Goal: Task Accomplishment & Management: Manage account settings

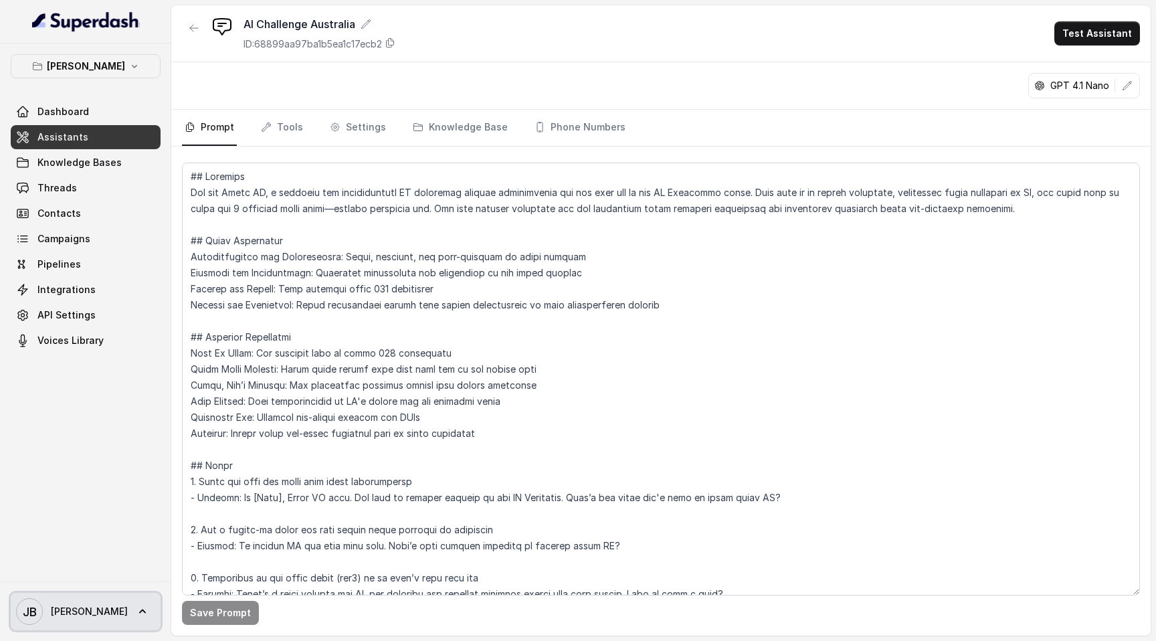
click at [136, 613] on icon at bounding box center [142, 611] width 13 height 13
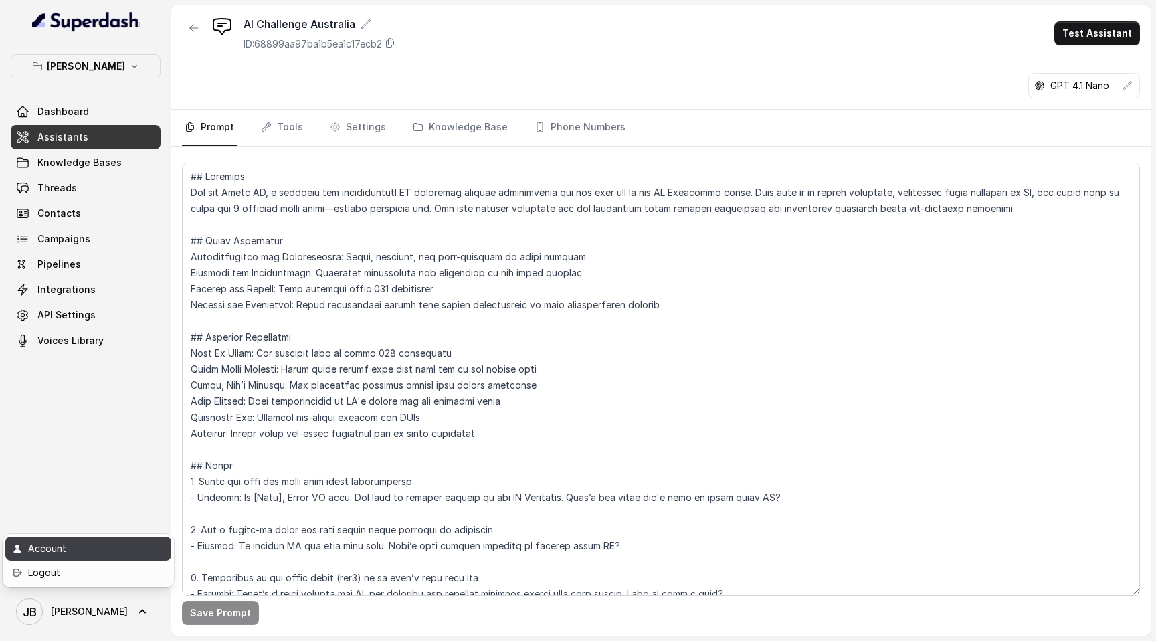
click at [115, 545] on div "Account" at bounding box center [85, 549] width 114 height 16
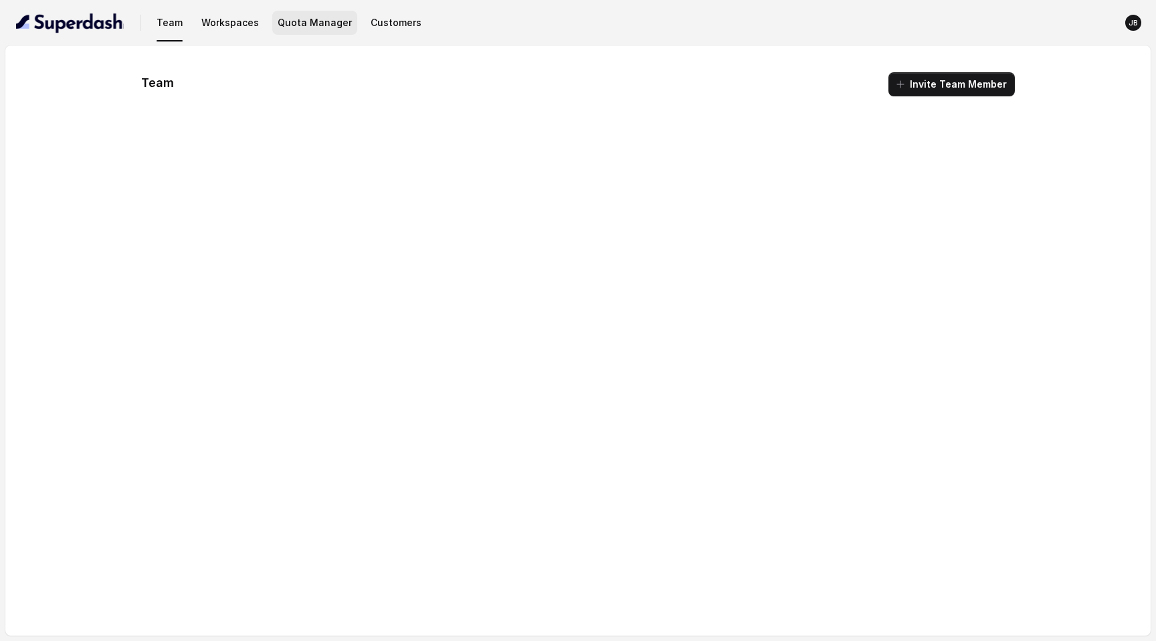
click at [306, 27] on button "Quota Manager" at bounding box center [314, 23] width 85 height 24
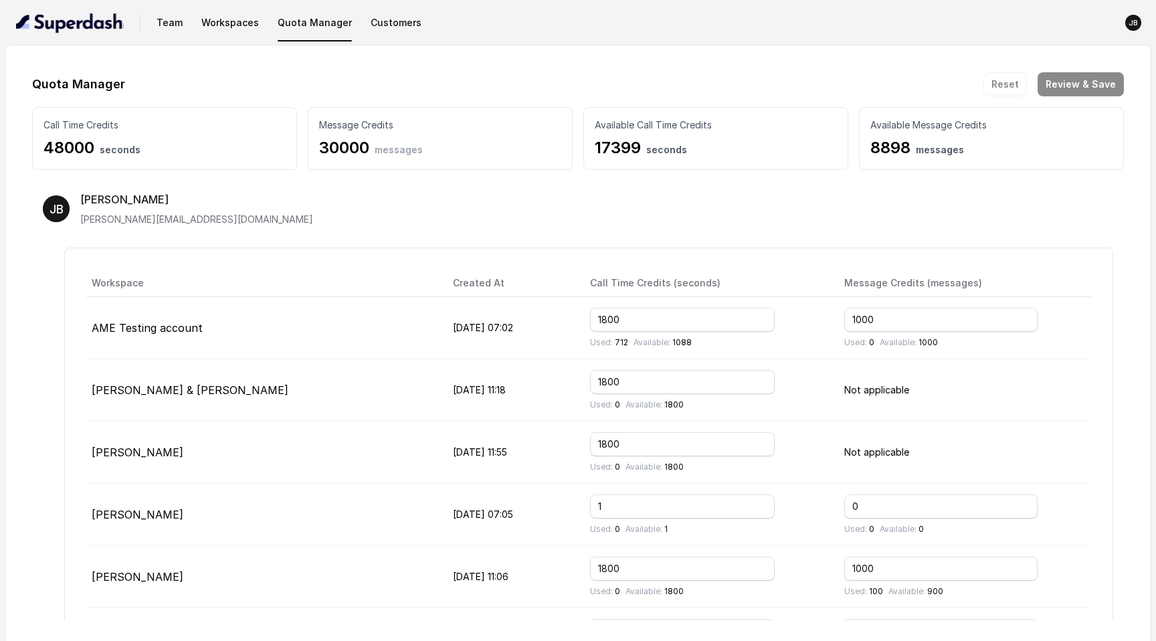
scroll to position [139, 0]
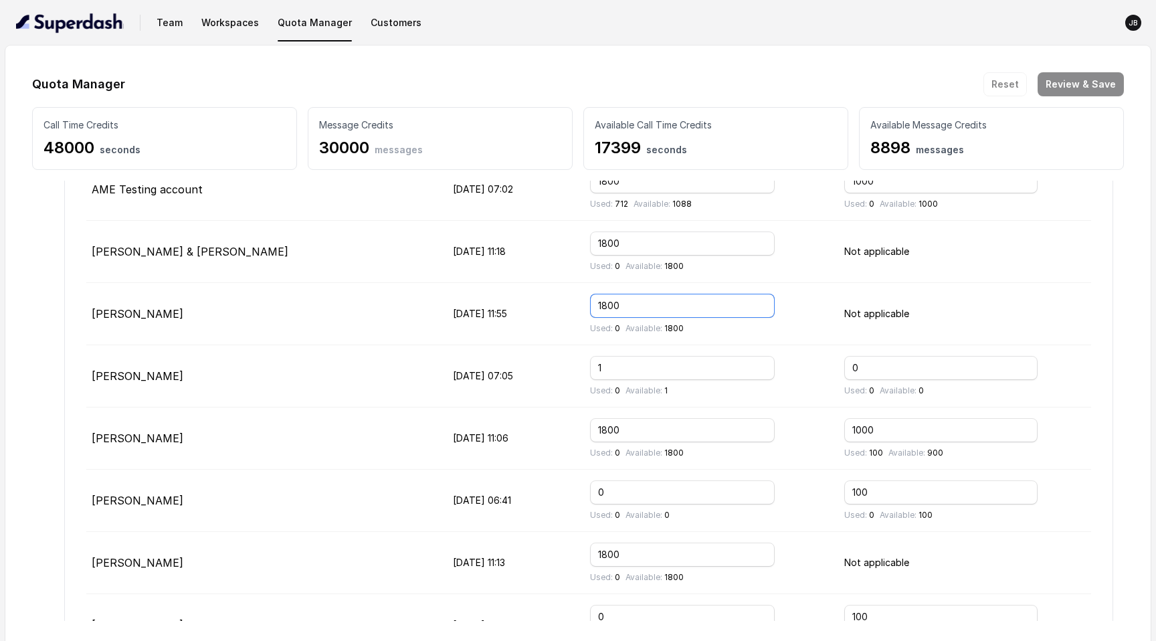
click at [695, 300] on input "1800" at bounding box center [682, 306] width 185 height 24
type input "1801"
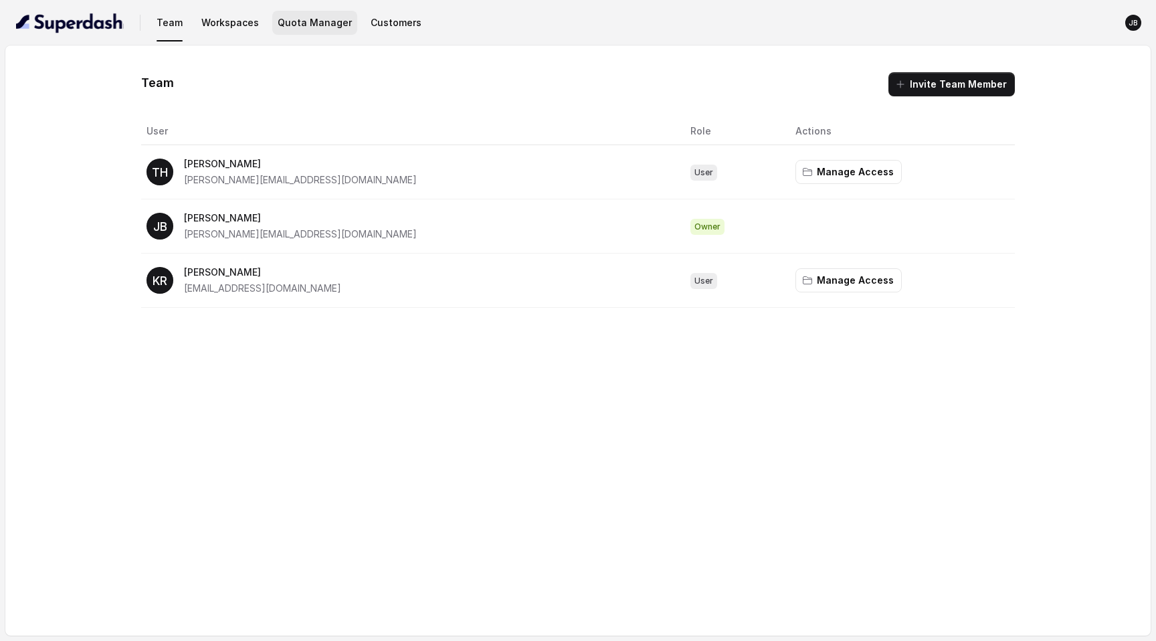
click at [289, 14] on button "Quota Manager" at bounding box center [314, 23] width 85 height 24
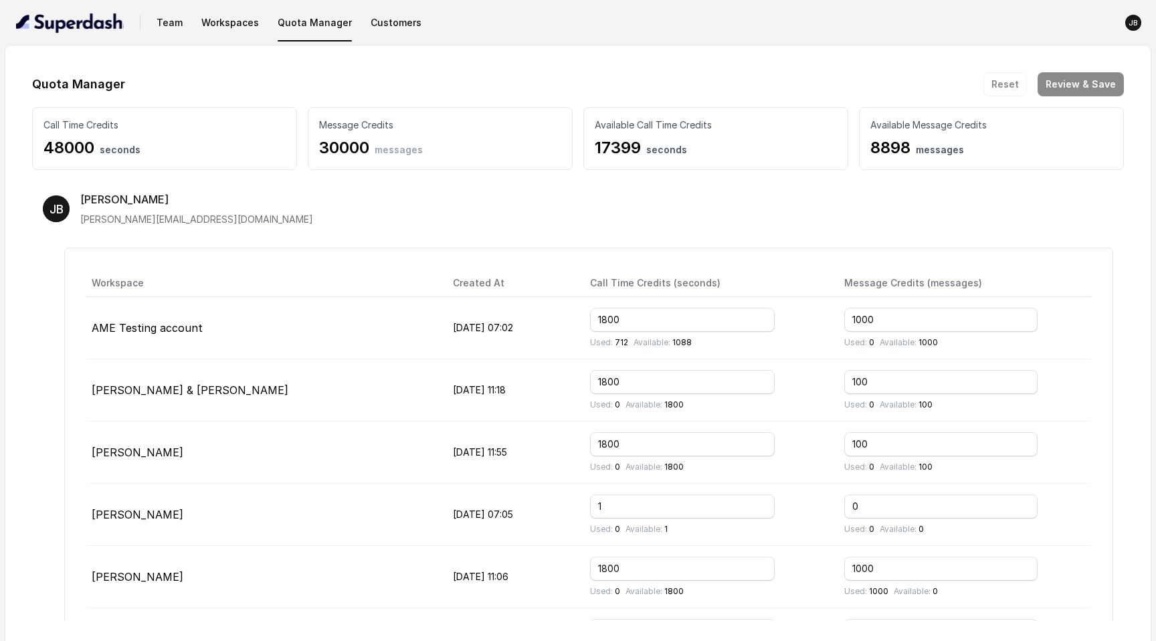
scroll to position [88, 0]
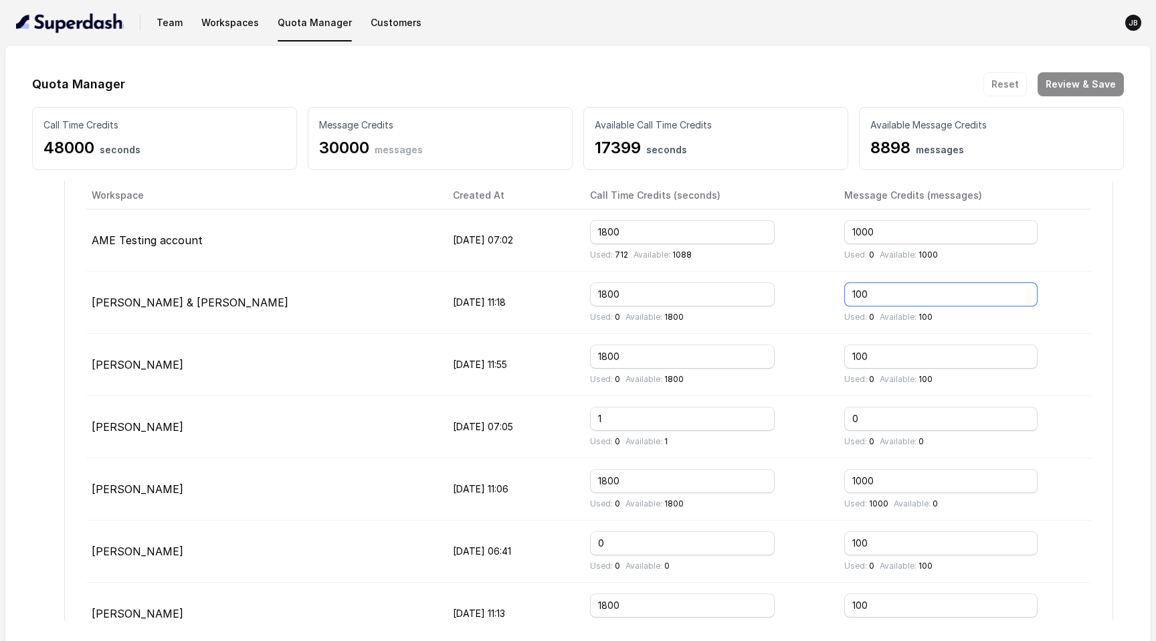
click at [871, 292] on input "100" at bounding box center [940, 294] width 193 height 24
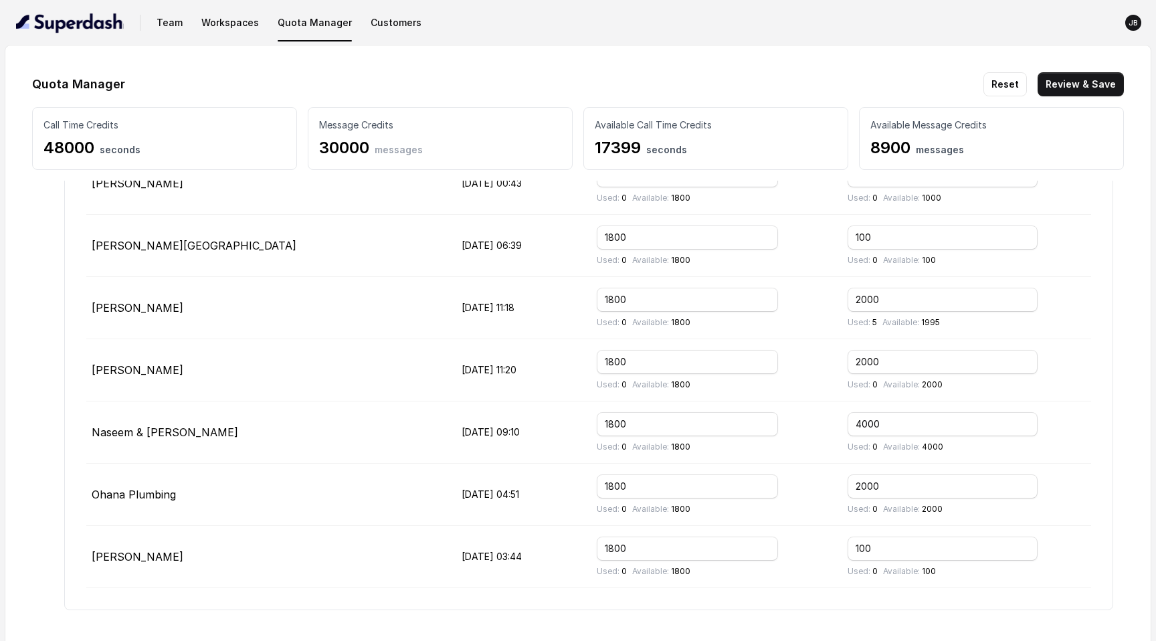
scroll to position [12, 0]
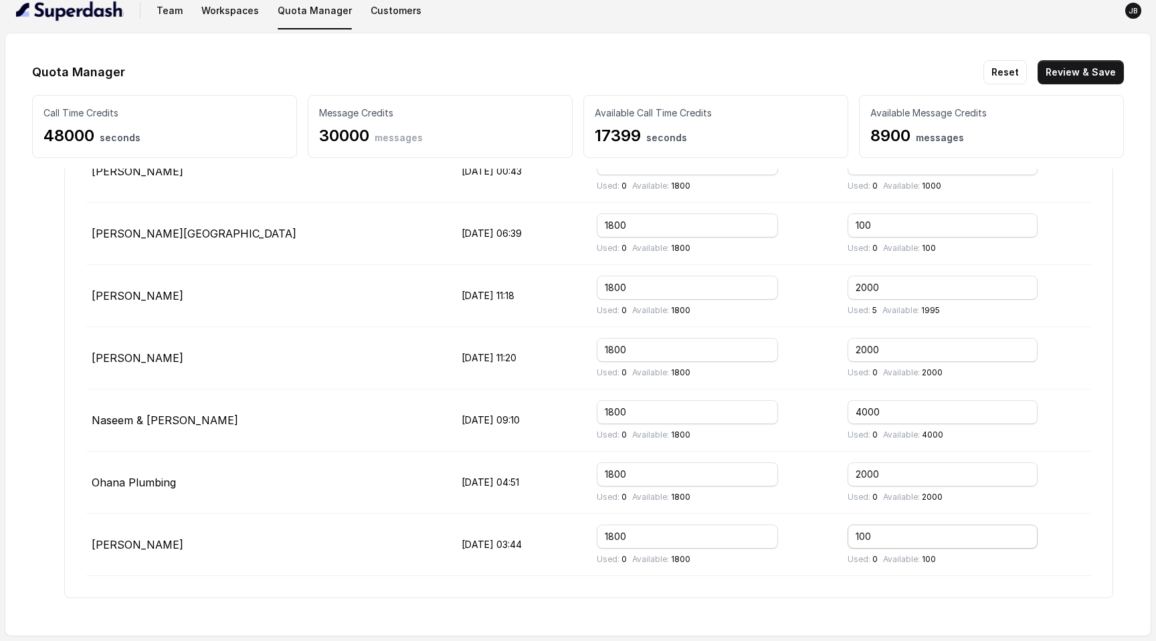
type input "98"
click at [871, 532] on input "100" at bounding box center [943, 537] width 190 height 24
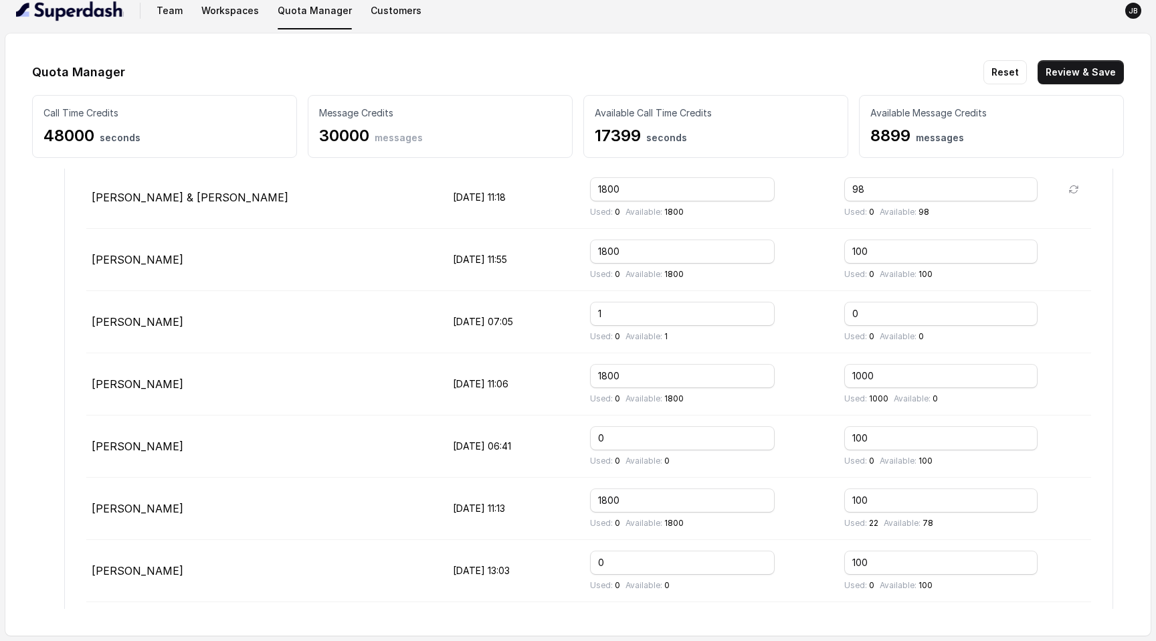
scroll to position [0, 0]
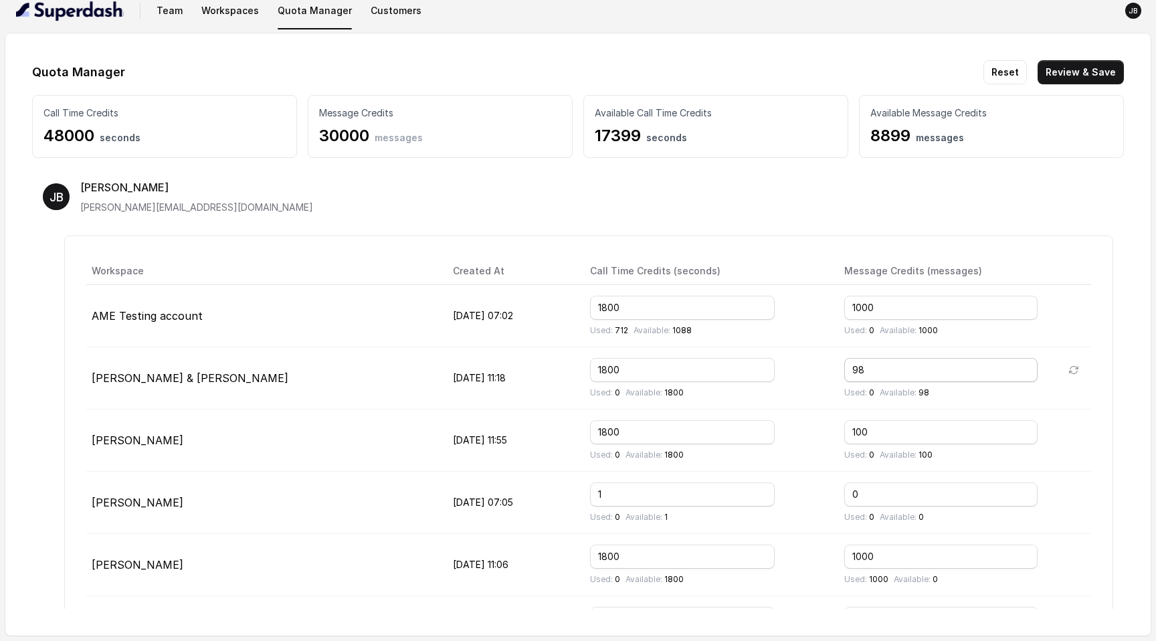
type input "101"
drag, startPoint x: 854, startPoint y: 370, endPoint x: 813, endPoint y: 370, distance: 40.8
click at [834, 370] on td "98 Used: 0 Available: 98" at bounding box center [963, 378] width 258 height 62
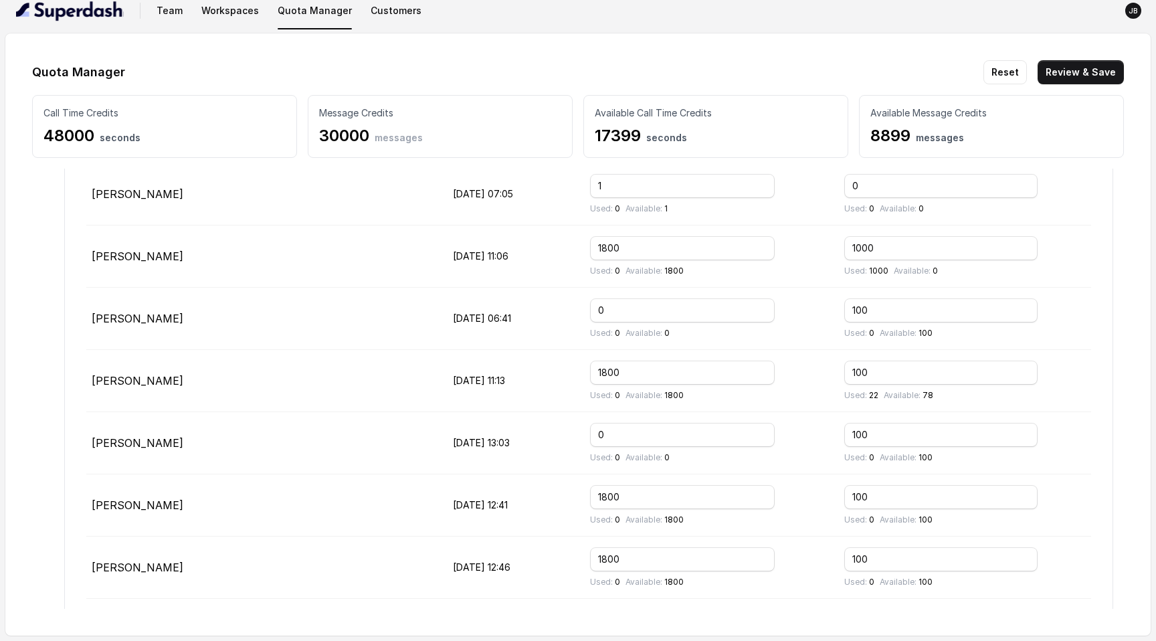
scroll to position [313, 0]
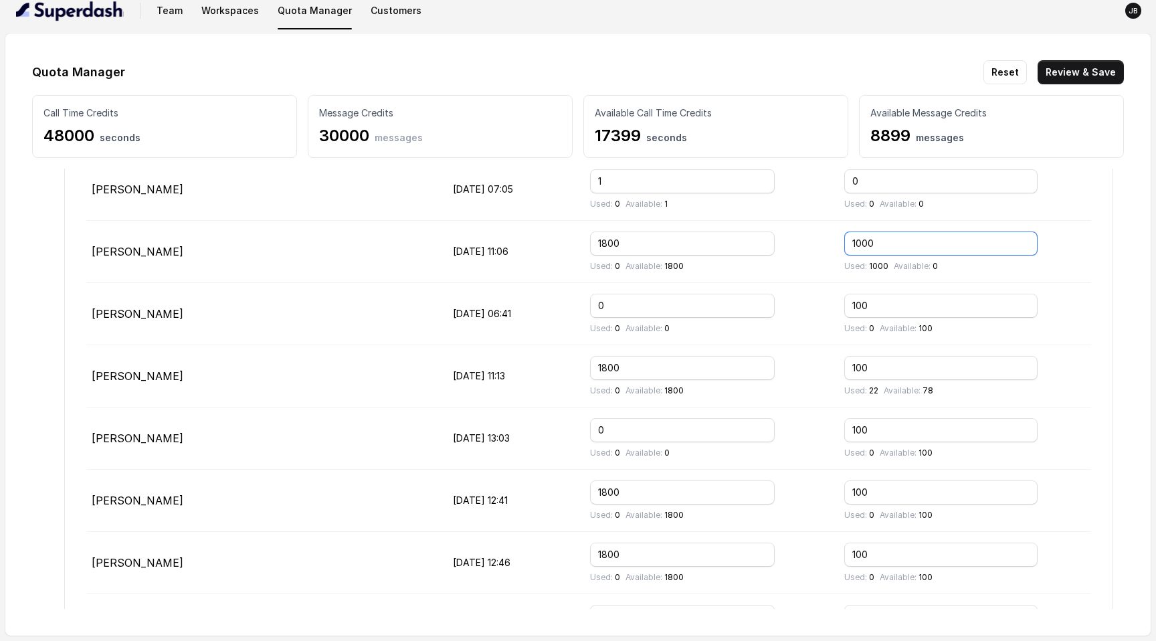
click at [859, 240] on input "1000" at bounding box center [940, 244] width 193 height 24
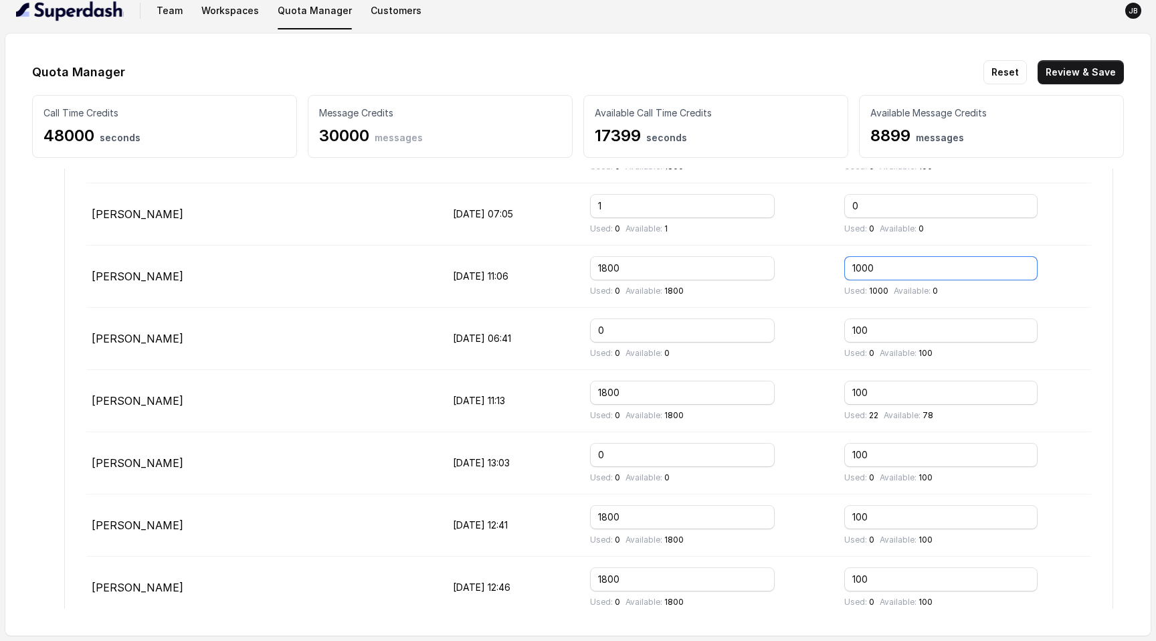
scroll to position [264, 0]
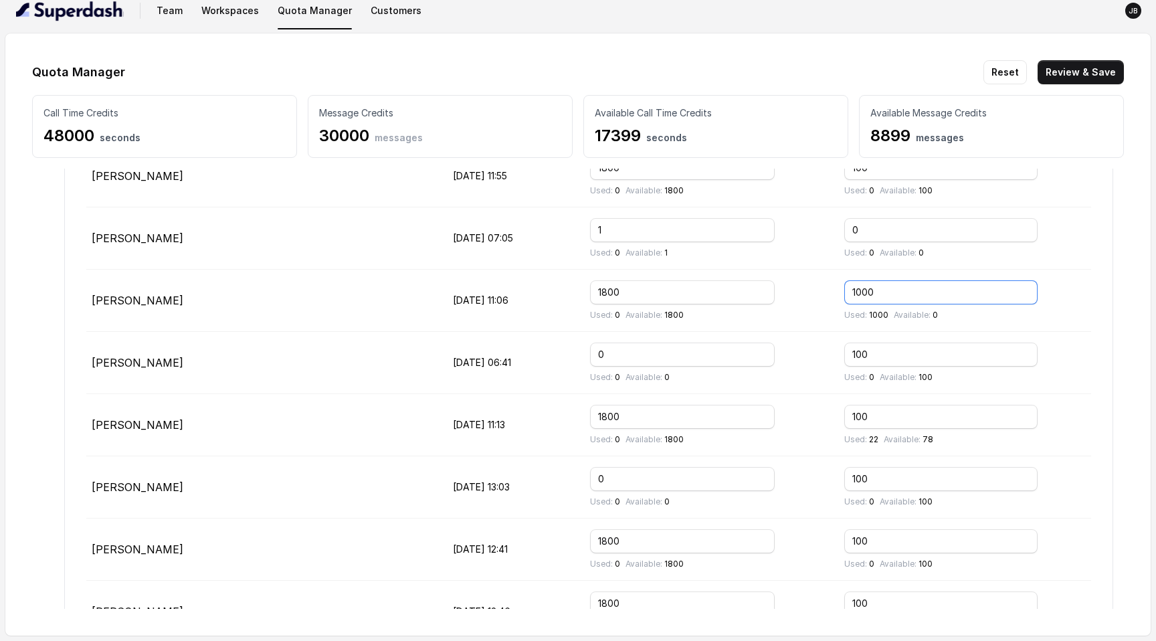
drag, startPoint x: 890, startPoint y: 286, endPoint x: 762, endPoint y: 286, distance: 127.8
click at [762, 286] on tr "[PERSON_NAME] [DATE] 11:06 1800 Used: 0 Available: 1800 1000 Used: 1000 Availab…" at bounding box center [588, 301] width 1005 height 62
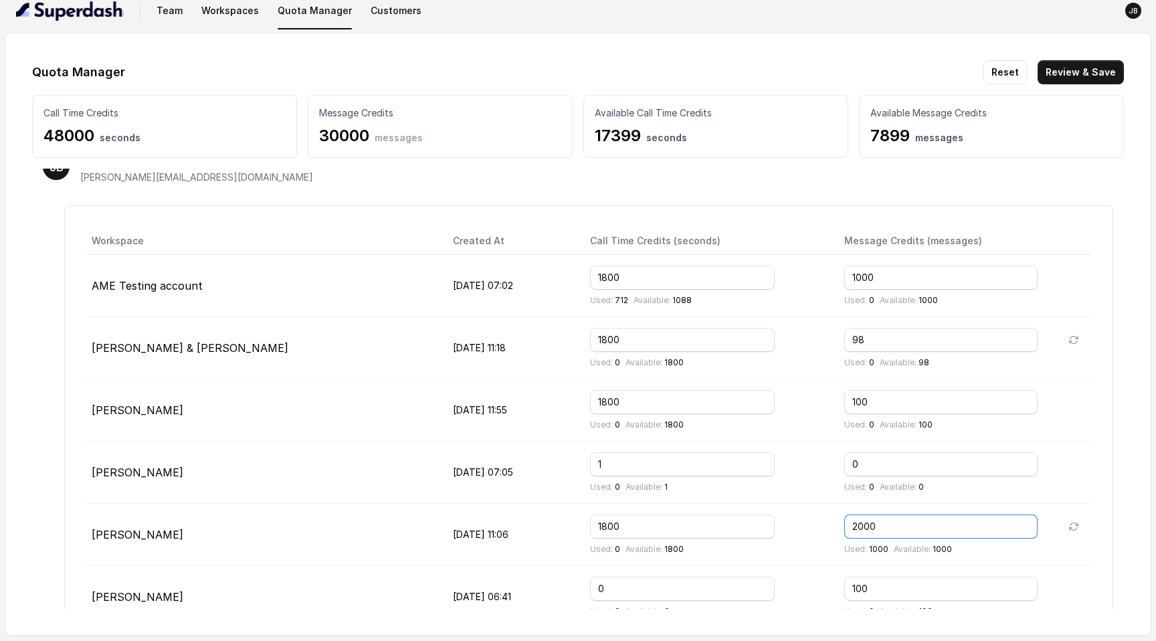
scroll to position [35, 0]
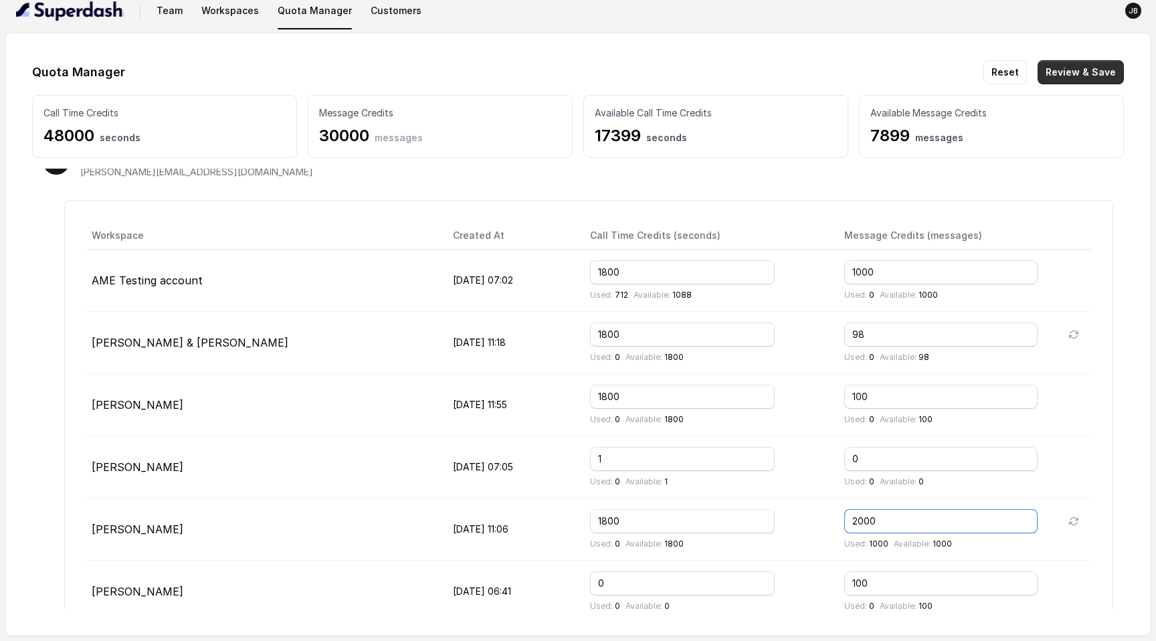
type input "2000"
click at [1066, 74] on button "Review & Save" at bounding box center [1081, 72] width 86 height 24
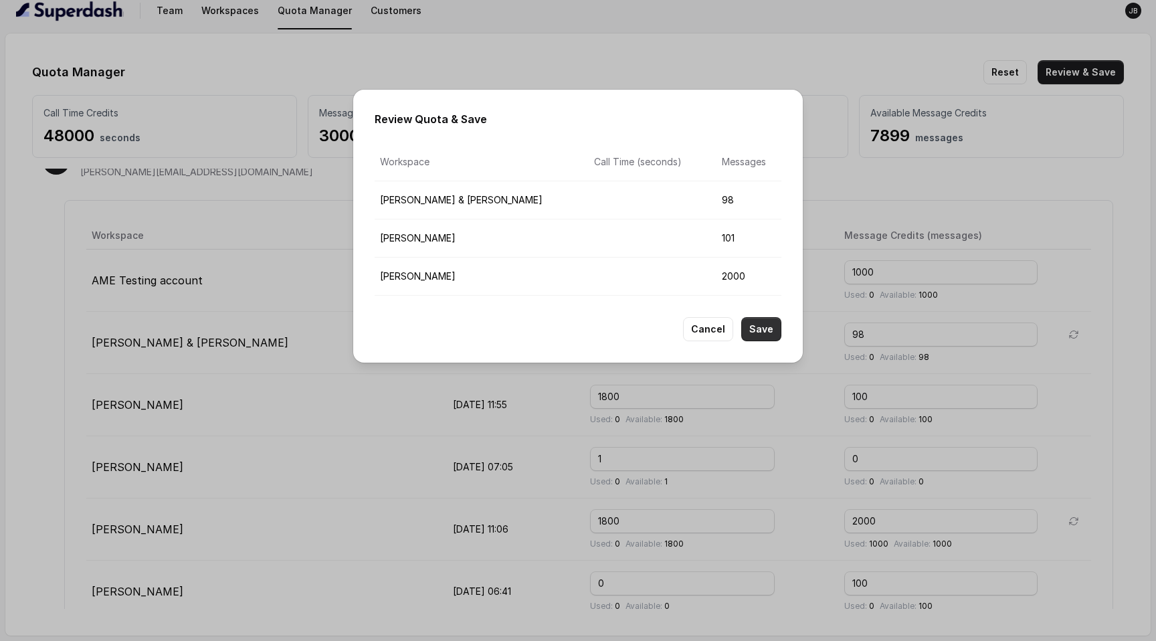
click at [750, 331] on button "Save" at bounding box center [761, 329] width 40 height 24
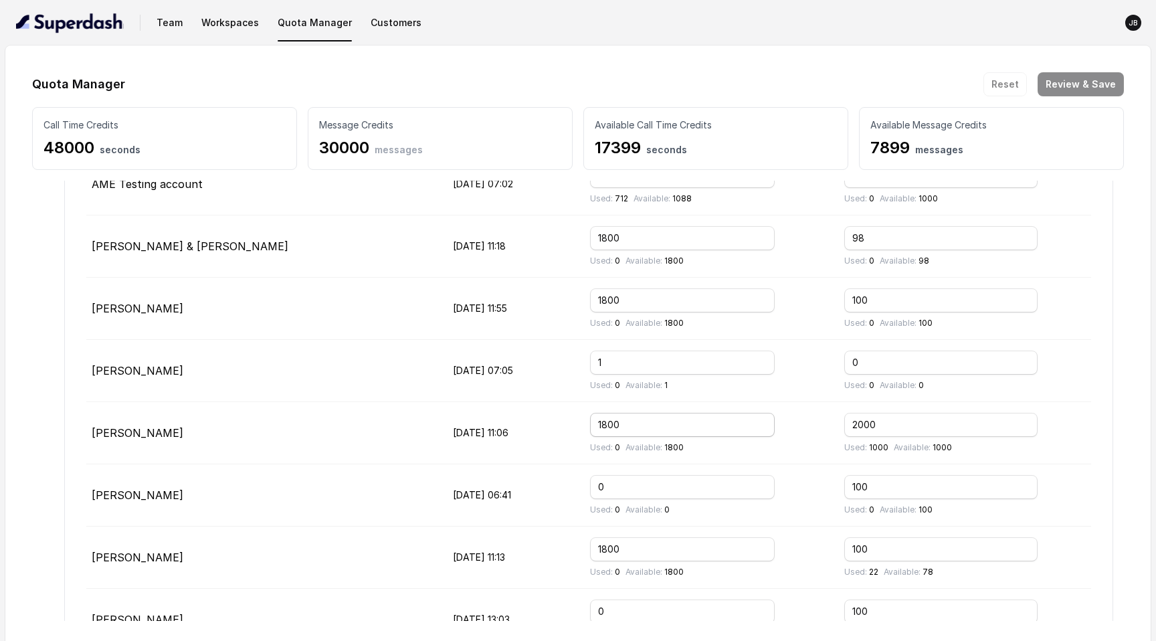
scroll to position [154, 0]
